Goal: Task Accomplishment & Management: Manage account settings

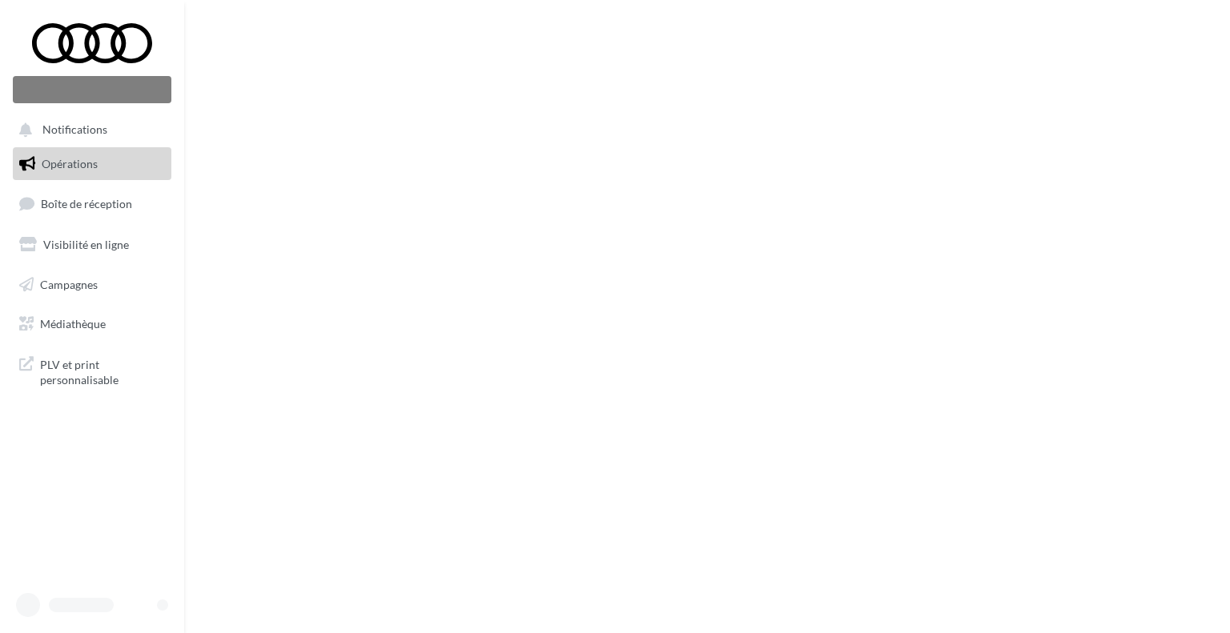
click at [160, 596] on div at bounding box center [92, 605] width 159 height 30
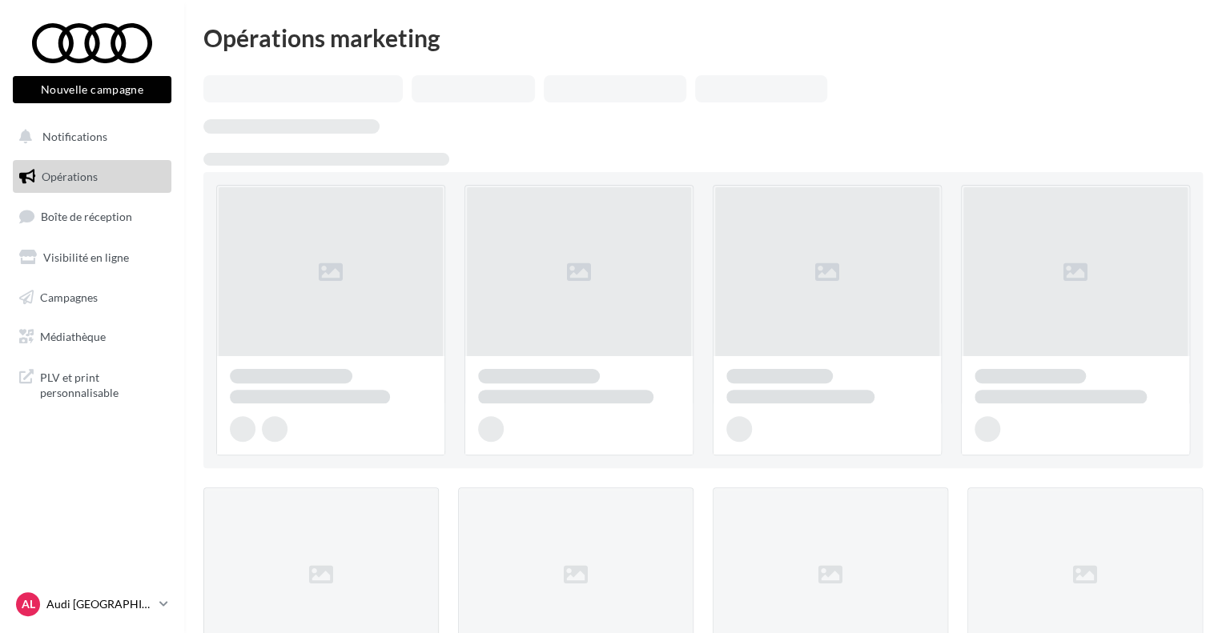
click at [161, 601] on icon at bounding box center [163, 604] width 9 height 14
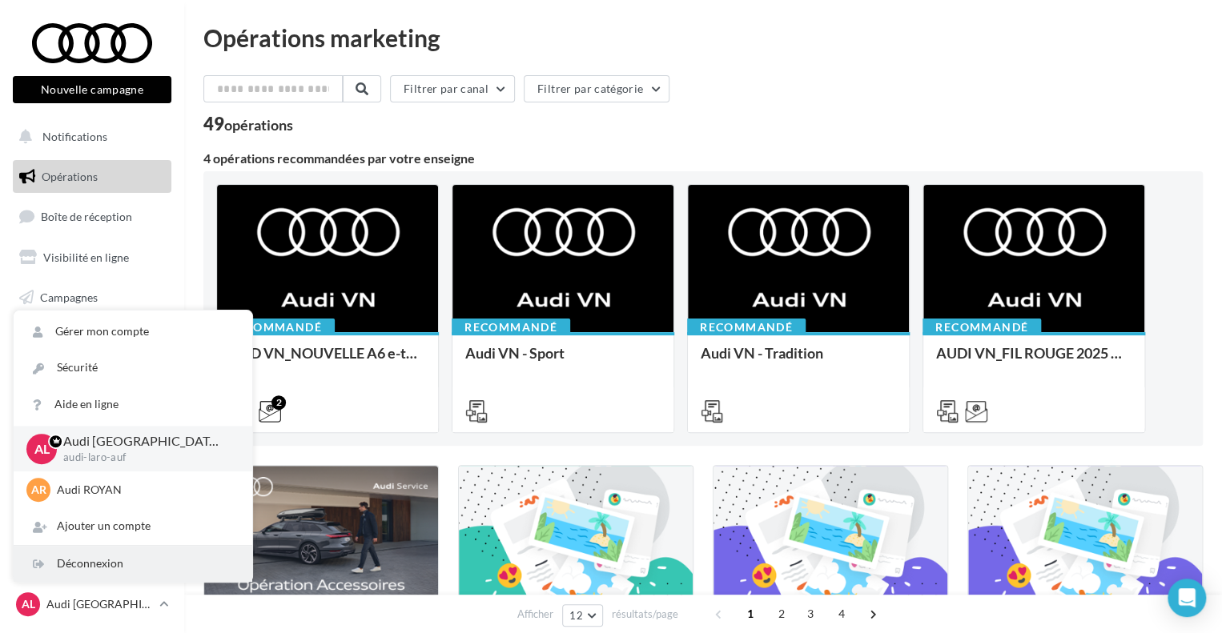
click at [119, 562] on div "Déconnexion" at bounding box center [133, 564] width 239 height 36
